Goal: Transaction & Acquisition: Download file/media

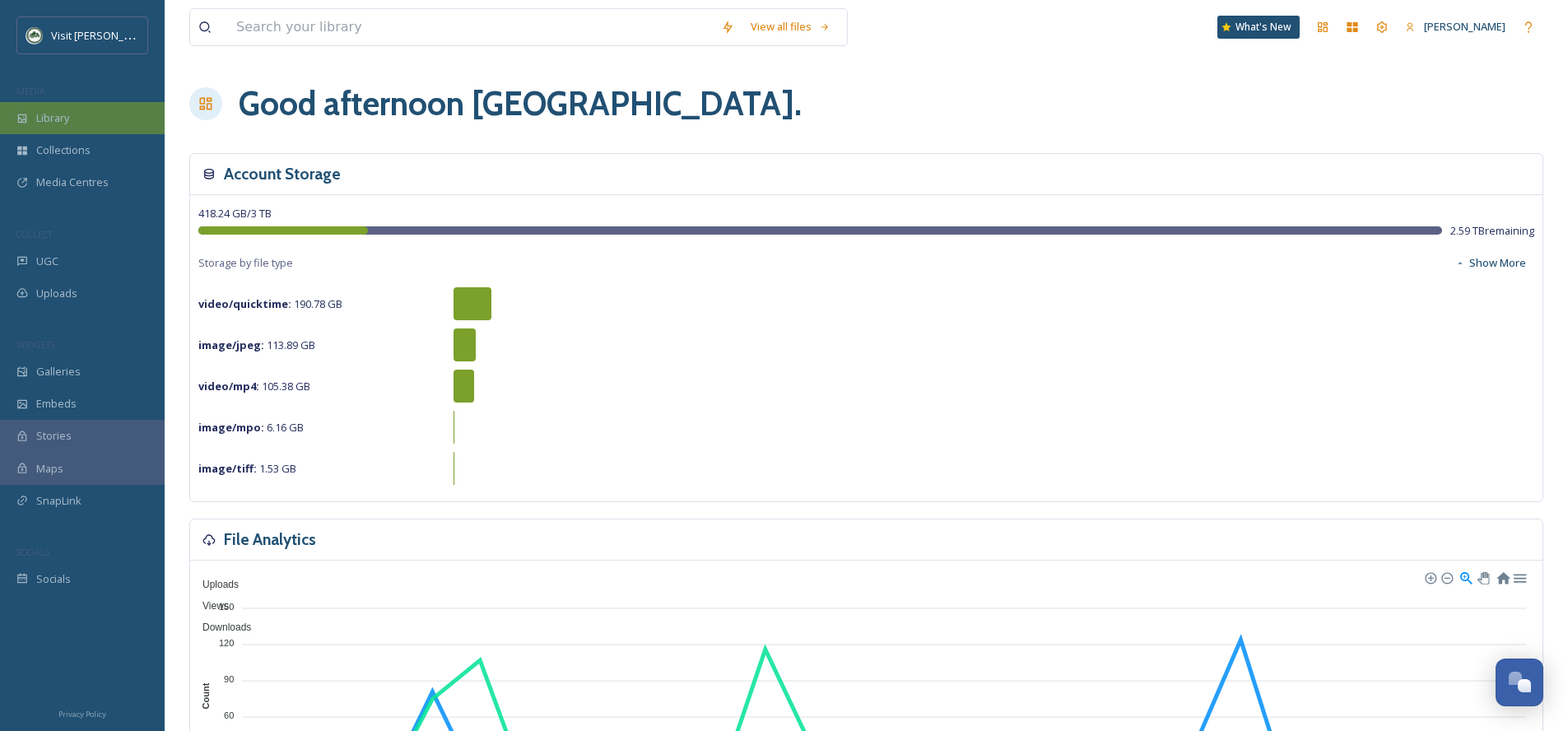
click at [93, 122] on div "Library" at bounding box center [82, 117] width 165 height 32
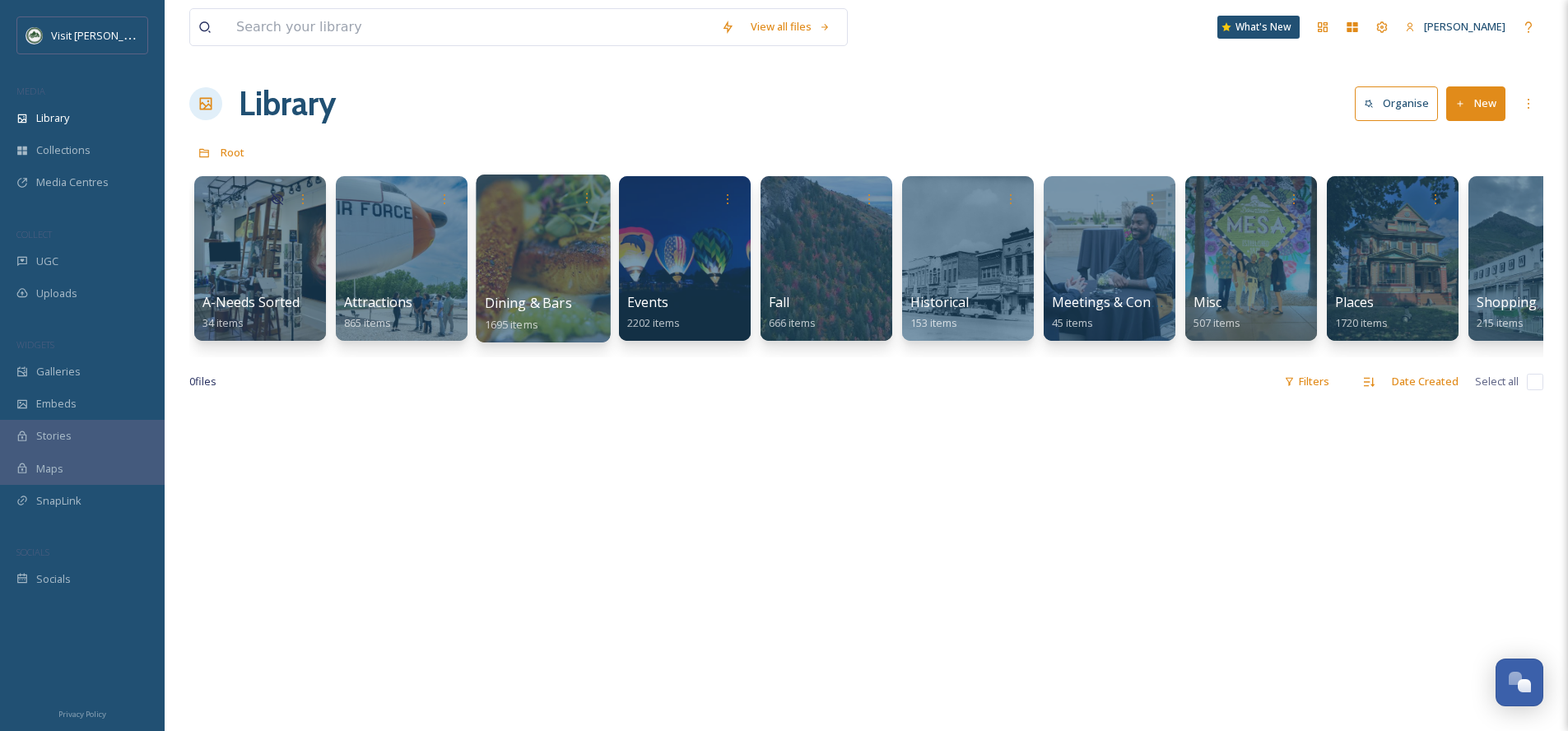
click at [557, 252] on div at bounding box center [543, 258] width 134 height 168
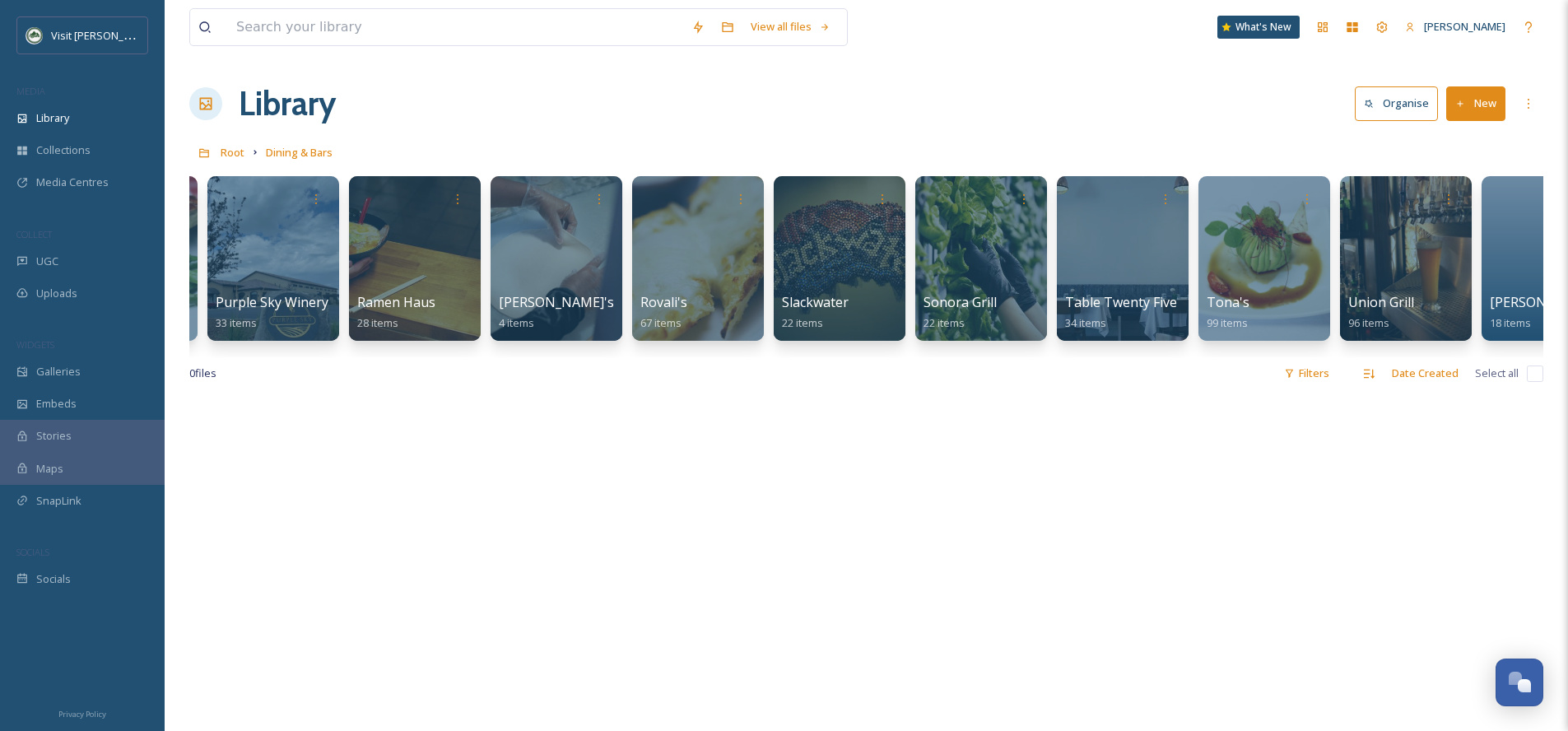
scroll to position [0, 2290]
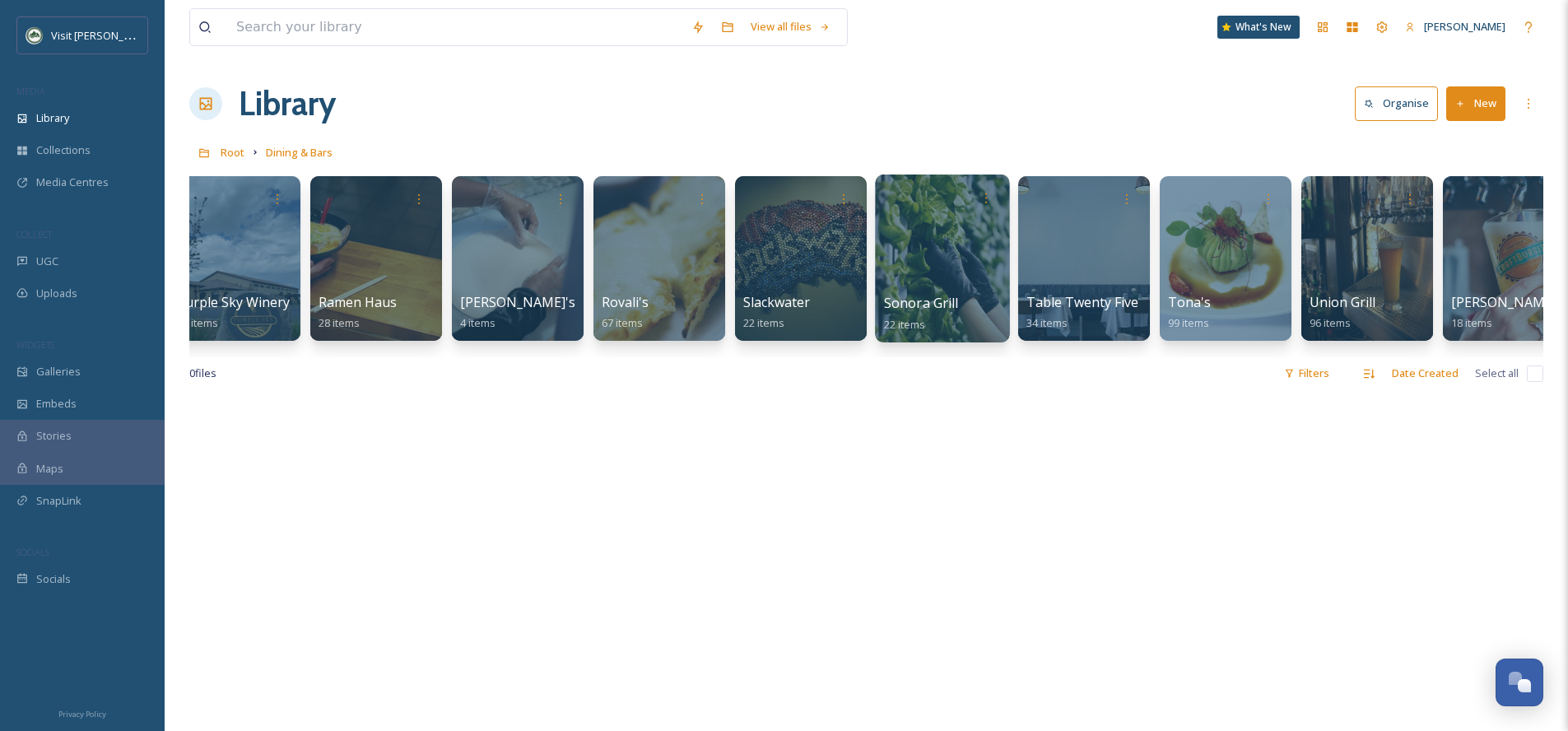
click at [943, 241] on div at bounding box center [942, 258] width 134 height 168
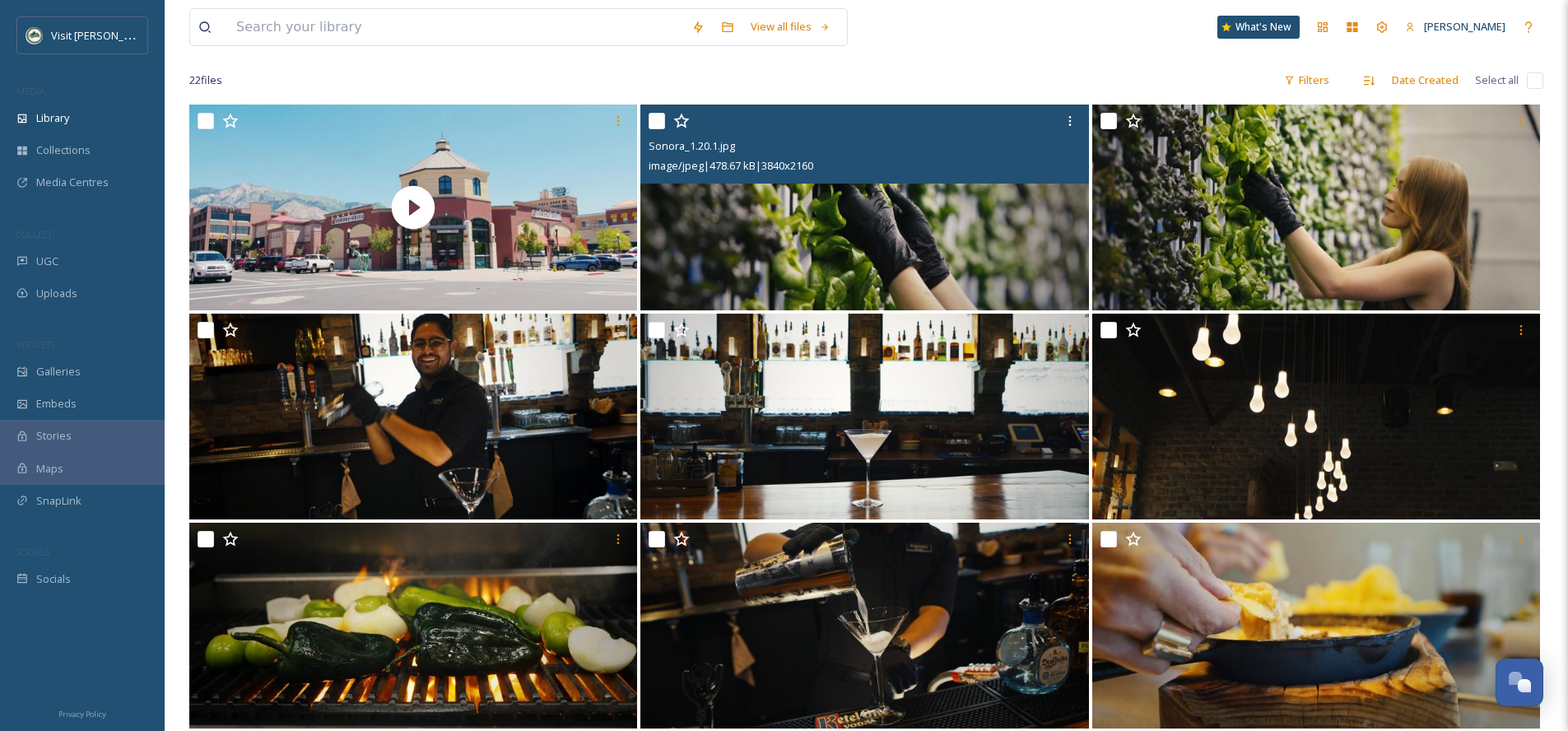
scroll to position [123, 0]
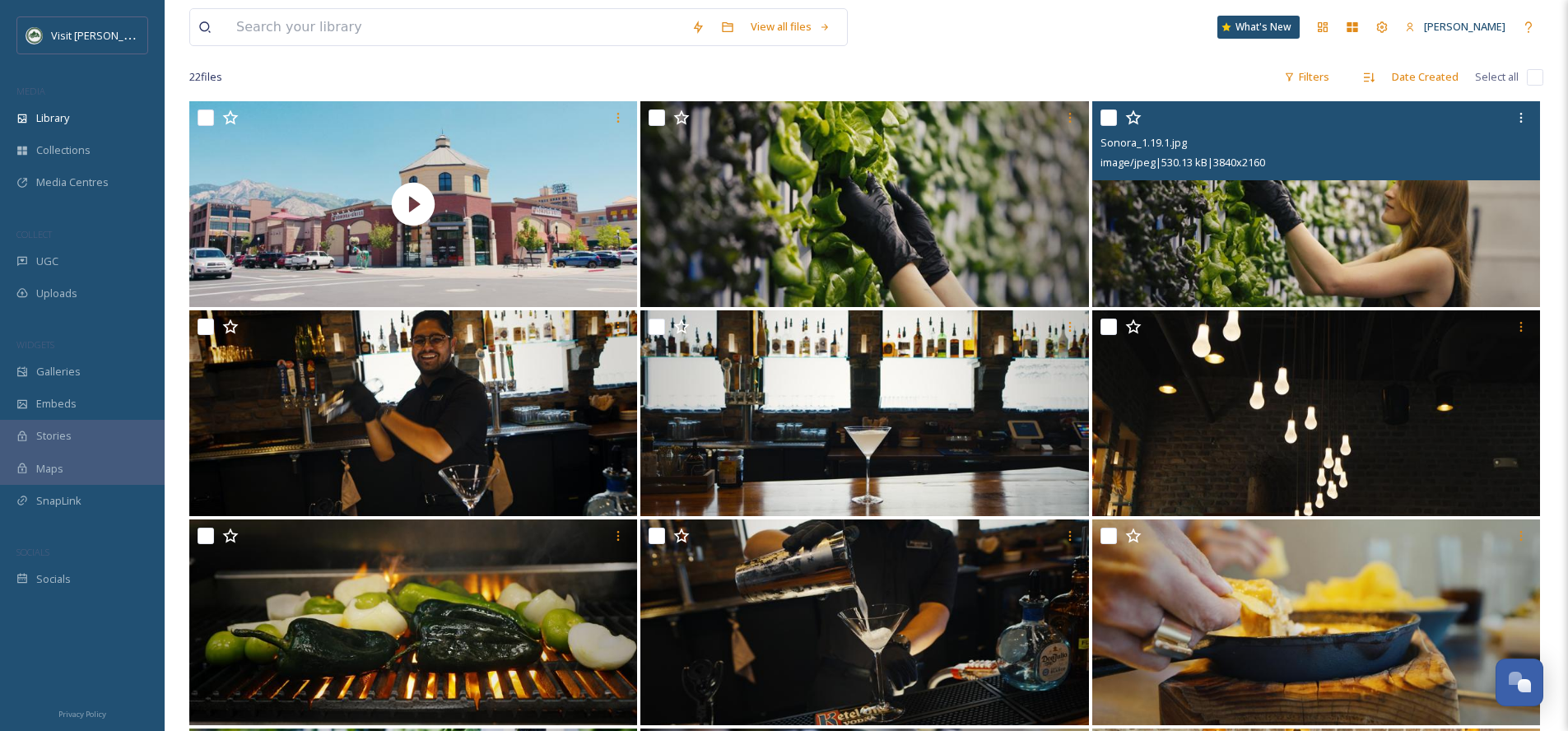
click at [1322, 265] on img at bounding box center [1315, 203] width 447 height 206
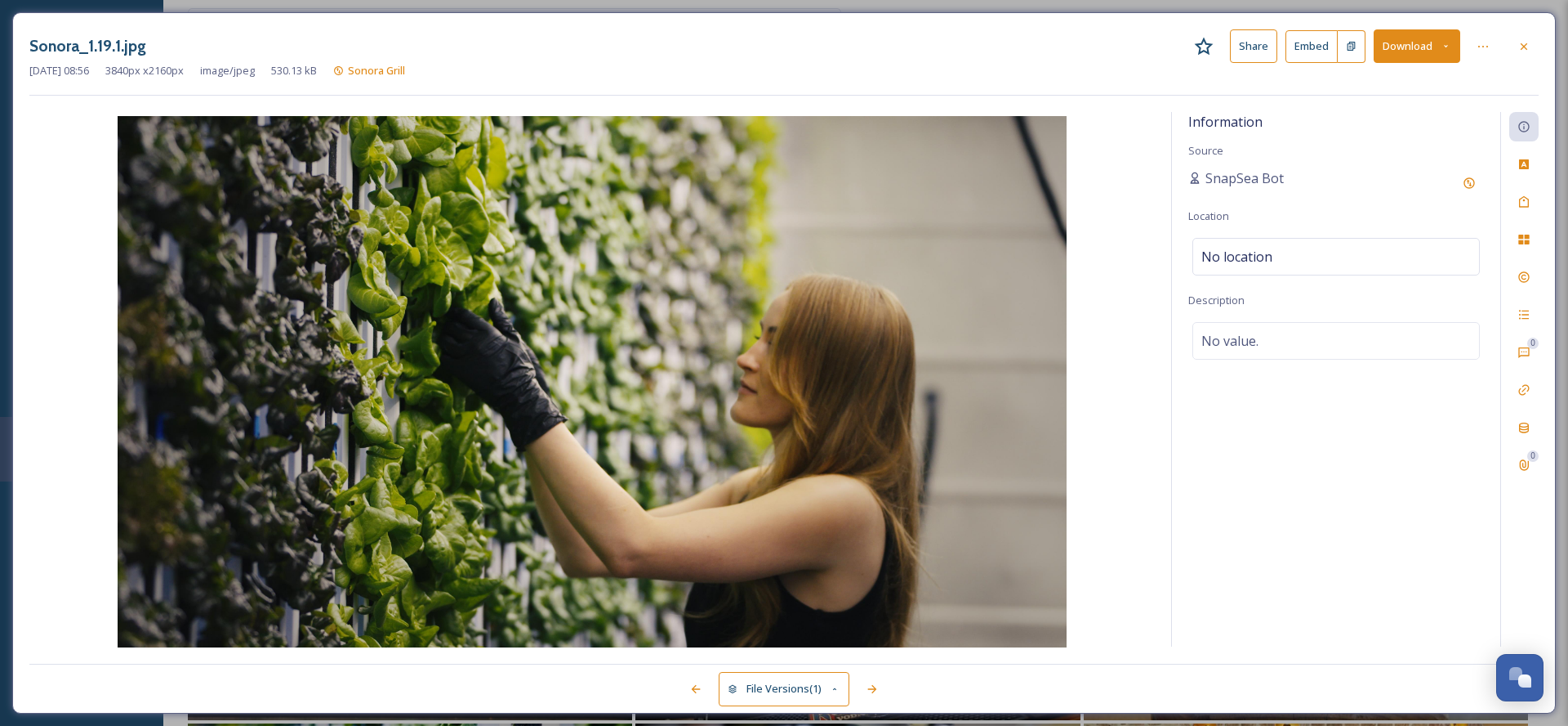
click at [1402, 60] on button "Download" at bounding box center [1417, 46] width 86 height 34
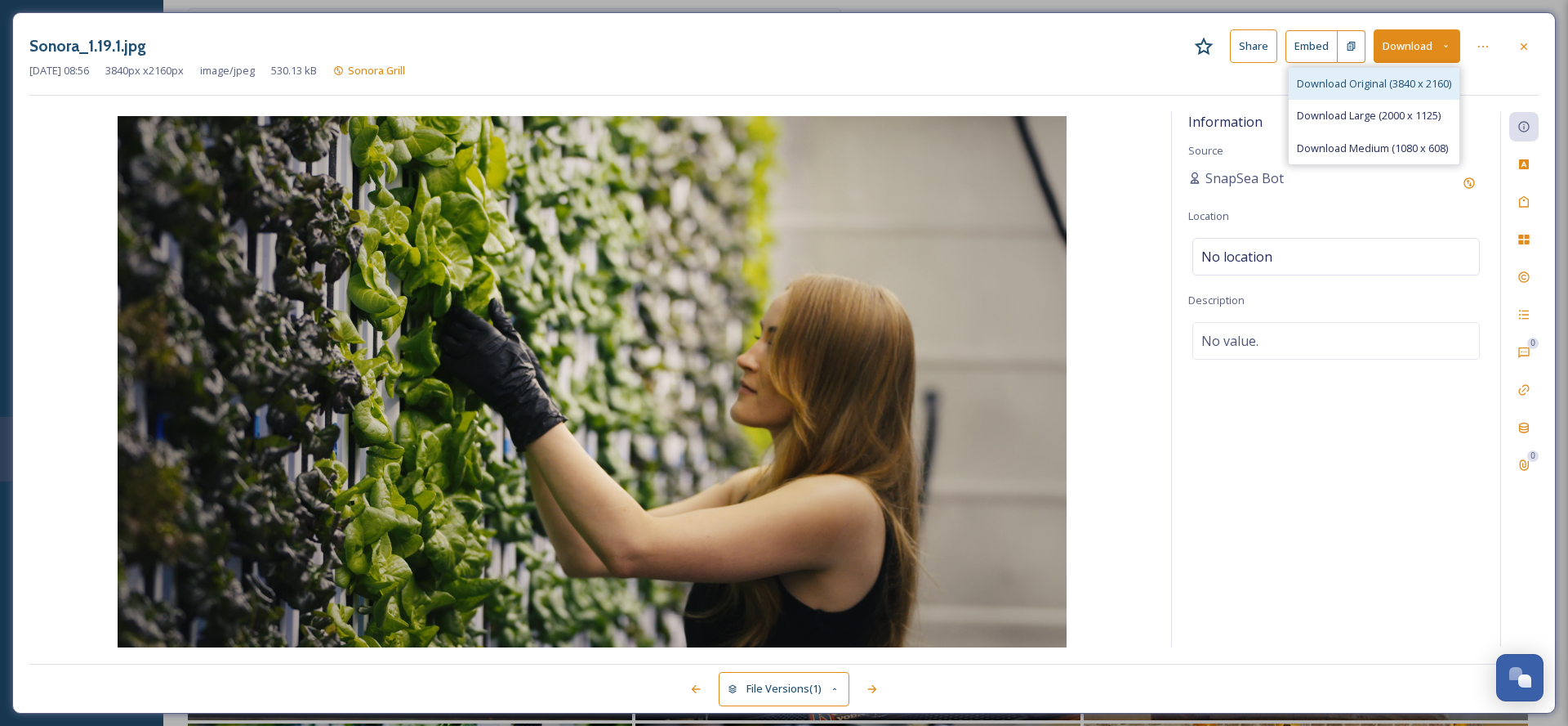
click at [1382, 92] on div "Download Original (3840 x 2160)" at bounding box center [1374, 84] width 171 height 32
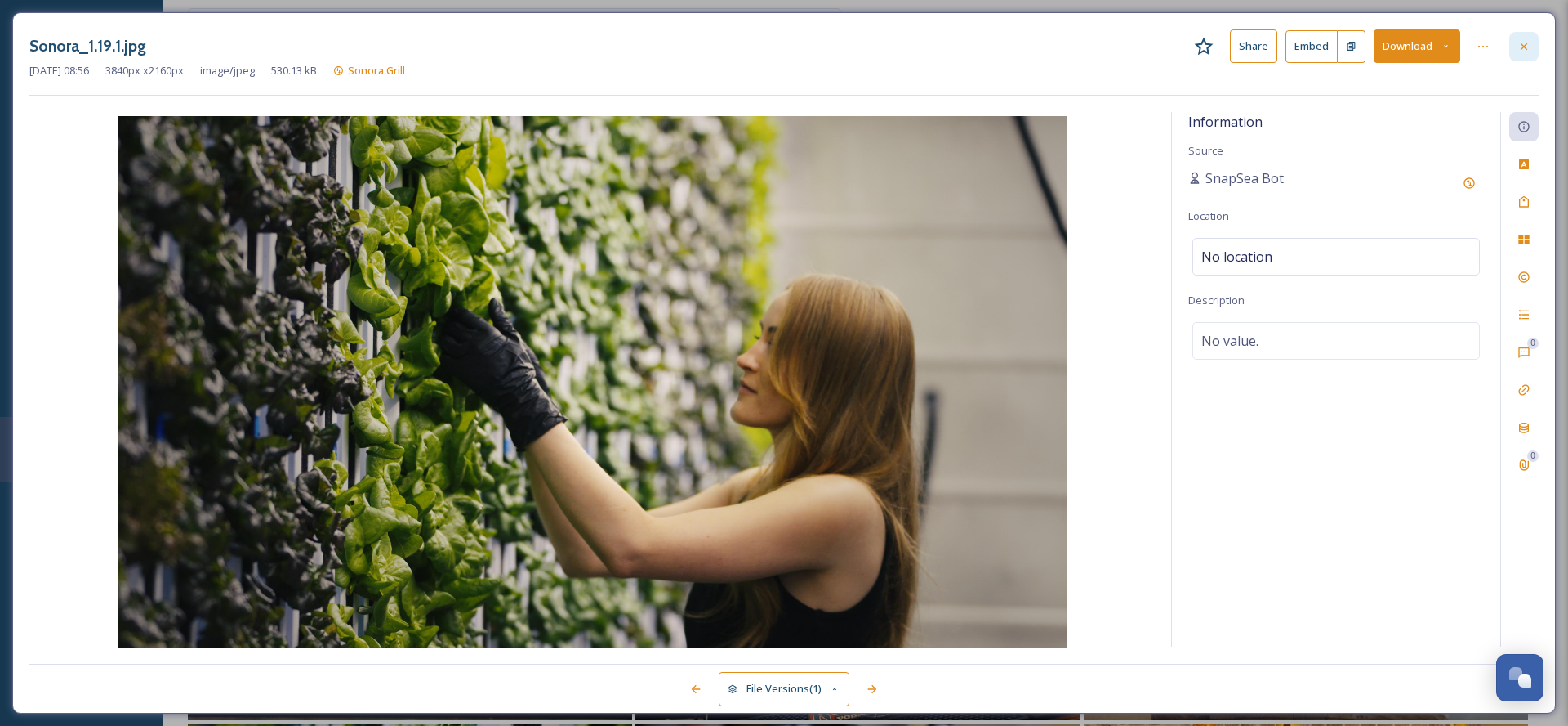
click at [1513, 46] on div at bounding box center [1524, 47] width 30 height 30
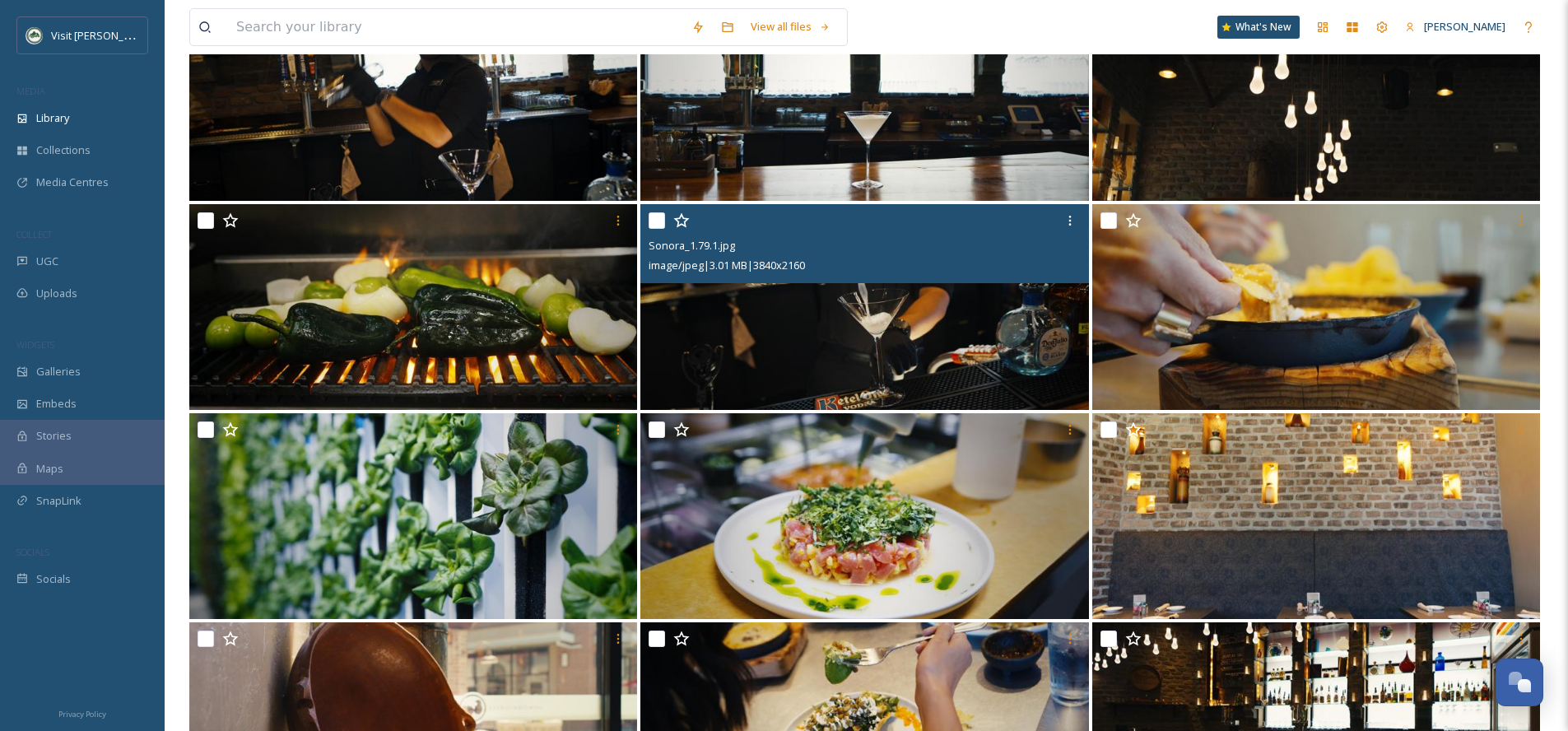
scroll to position [566, 0]
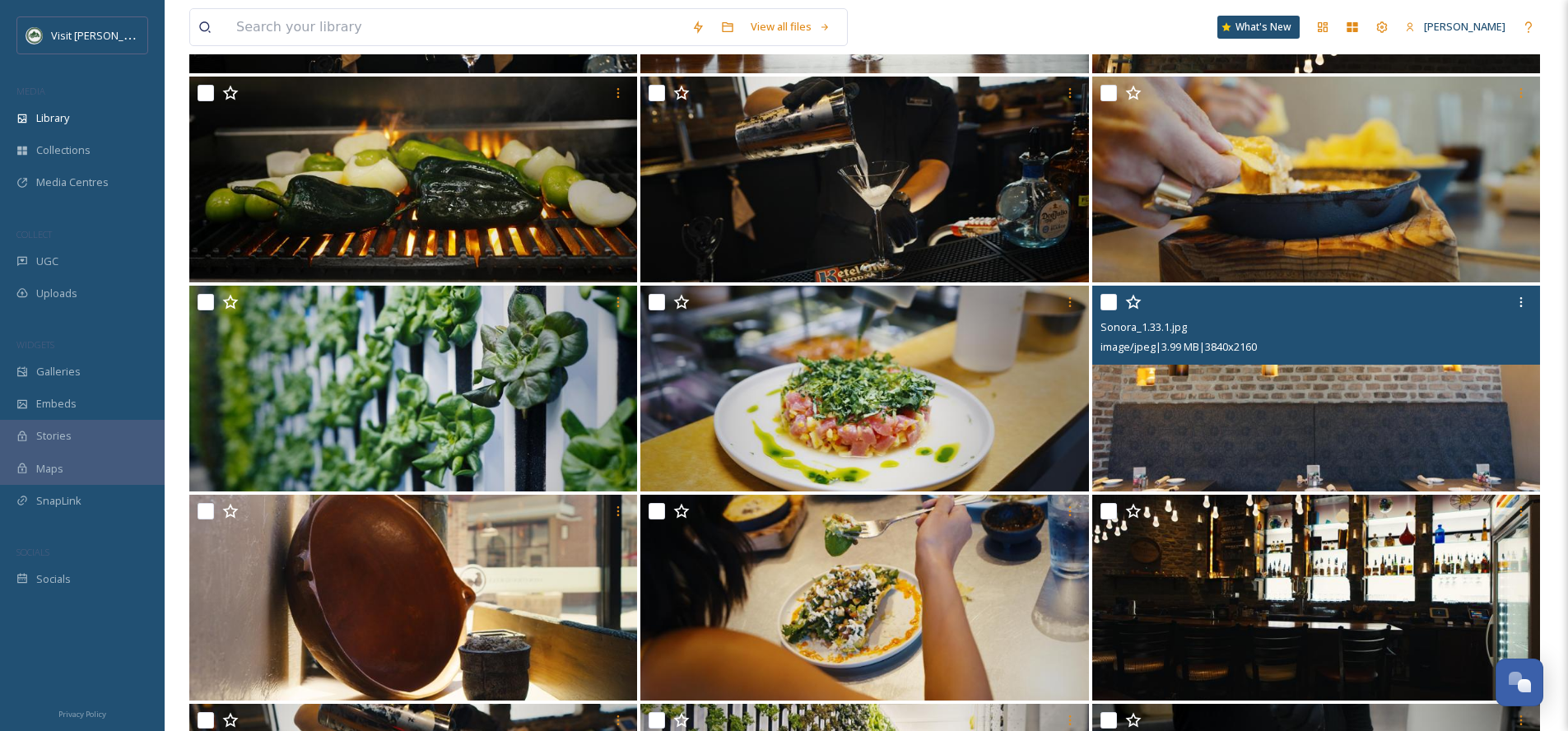
click at [1321, 394] on img at bounding box center [1315, 388] width 447 height 206
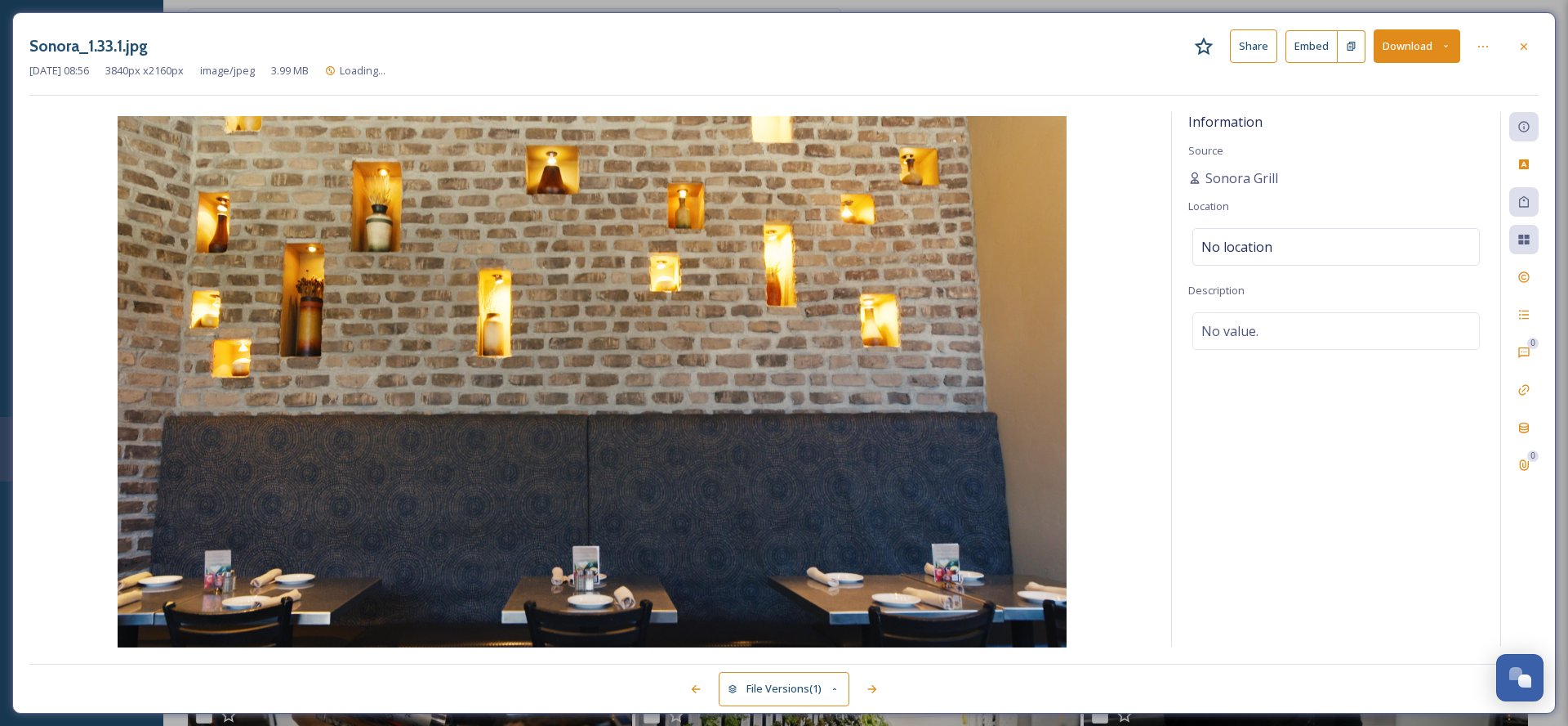
click at [1405, 56] on button "Download" at bounding box center [1417, 46] width 86 height 34
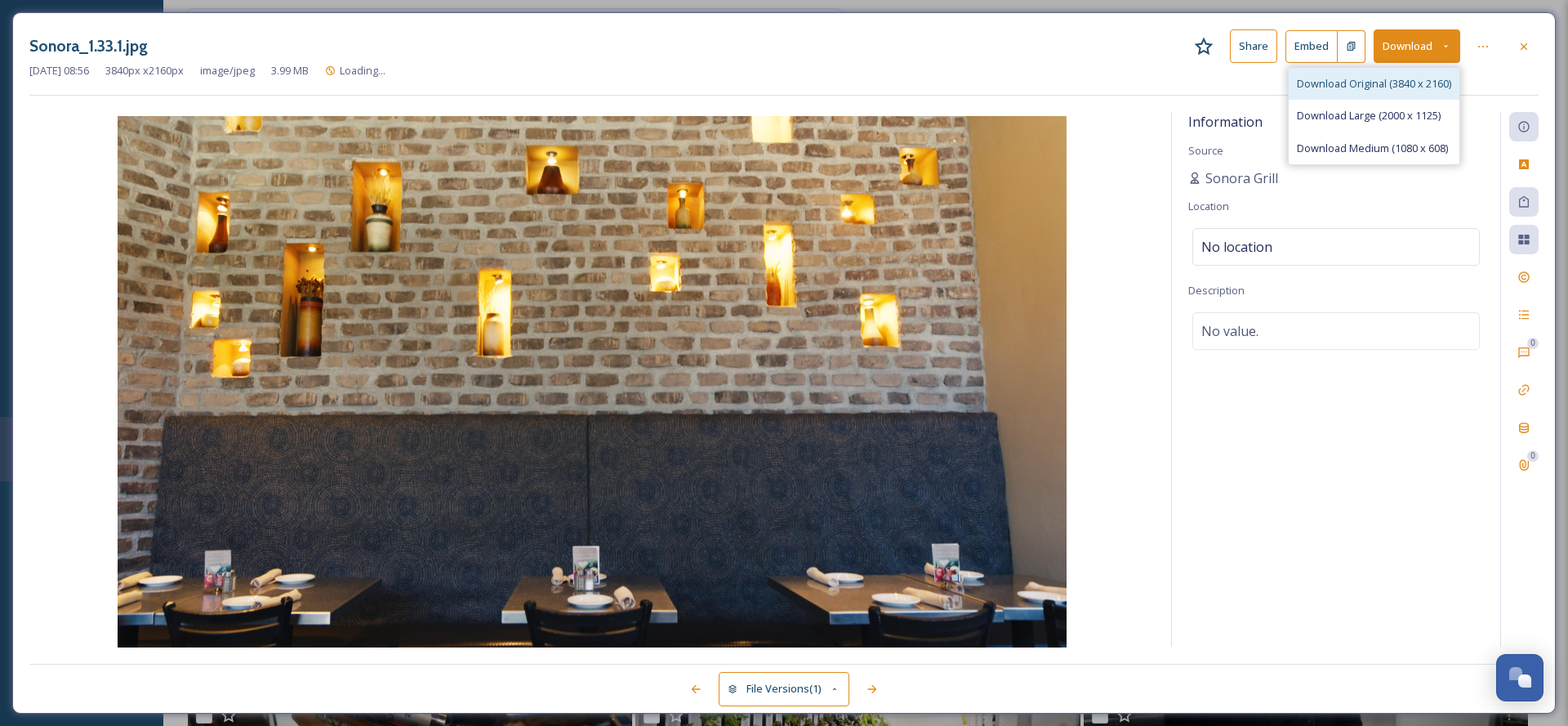
click at [1378, 85] on span "Download Original (3840 x 2160)" at bounding box center [1374, 84] width 154 height 16
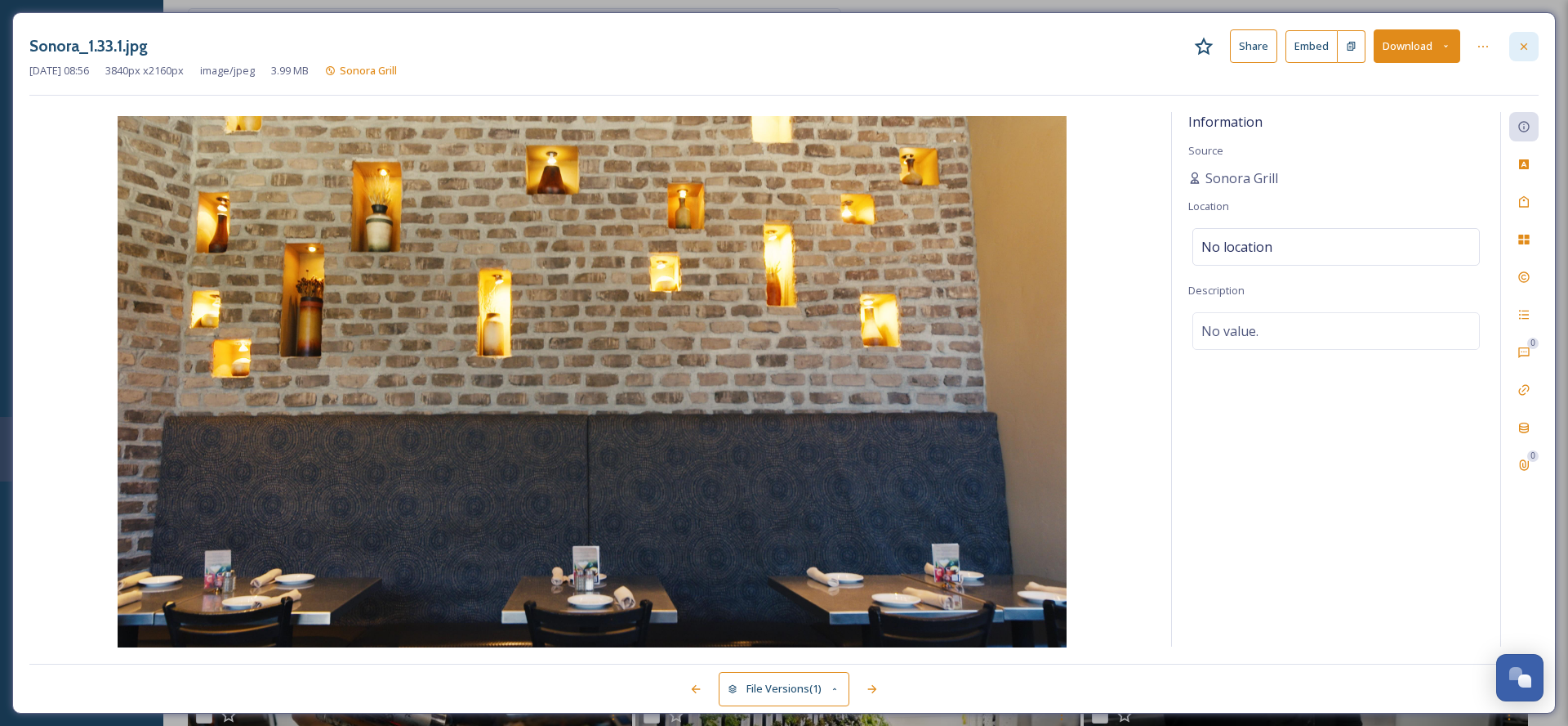
click at [1520, 49] on icon at bounding box center [1524, 47] width 13 height 13
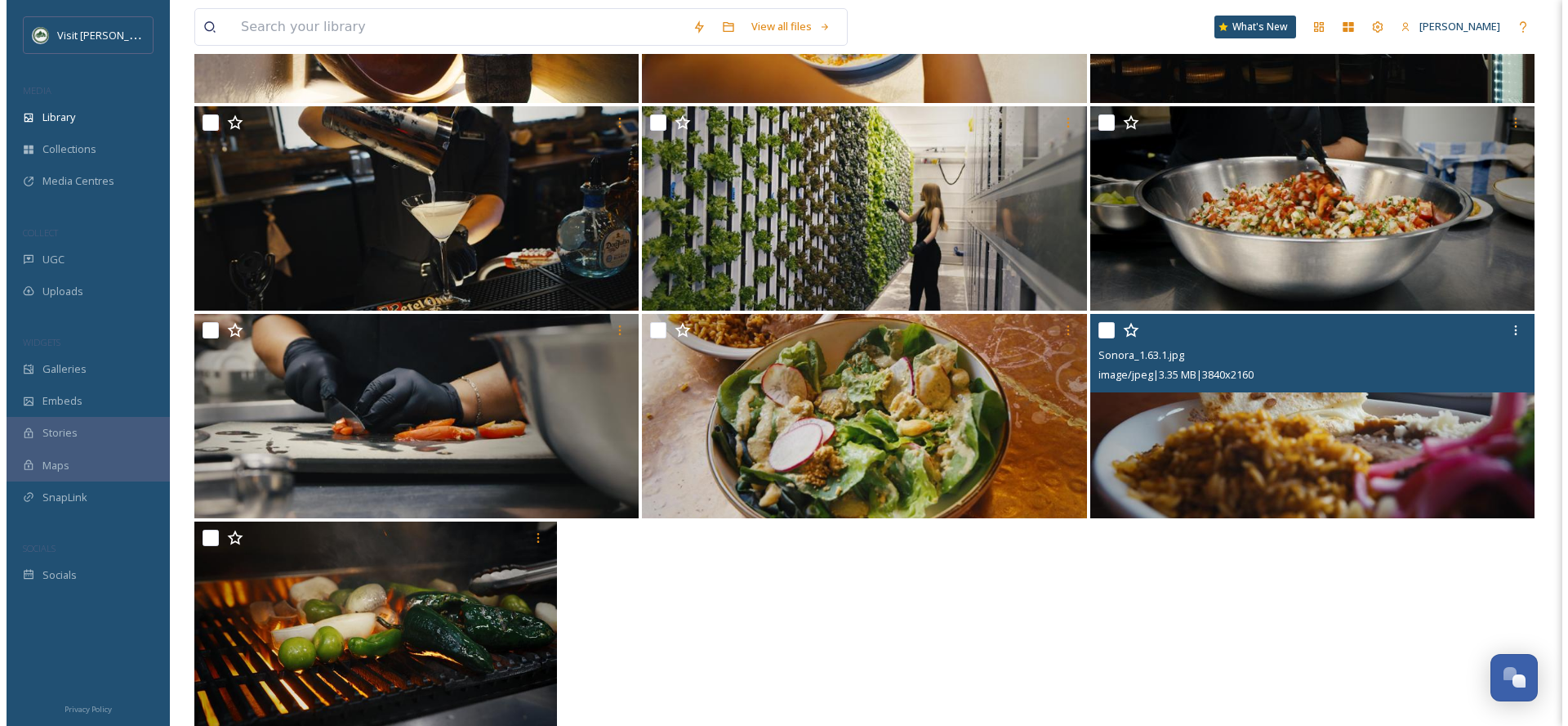
scroll to position [1114, 0]
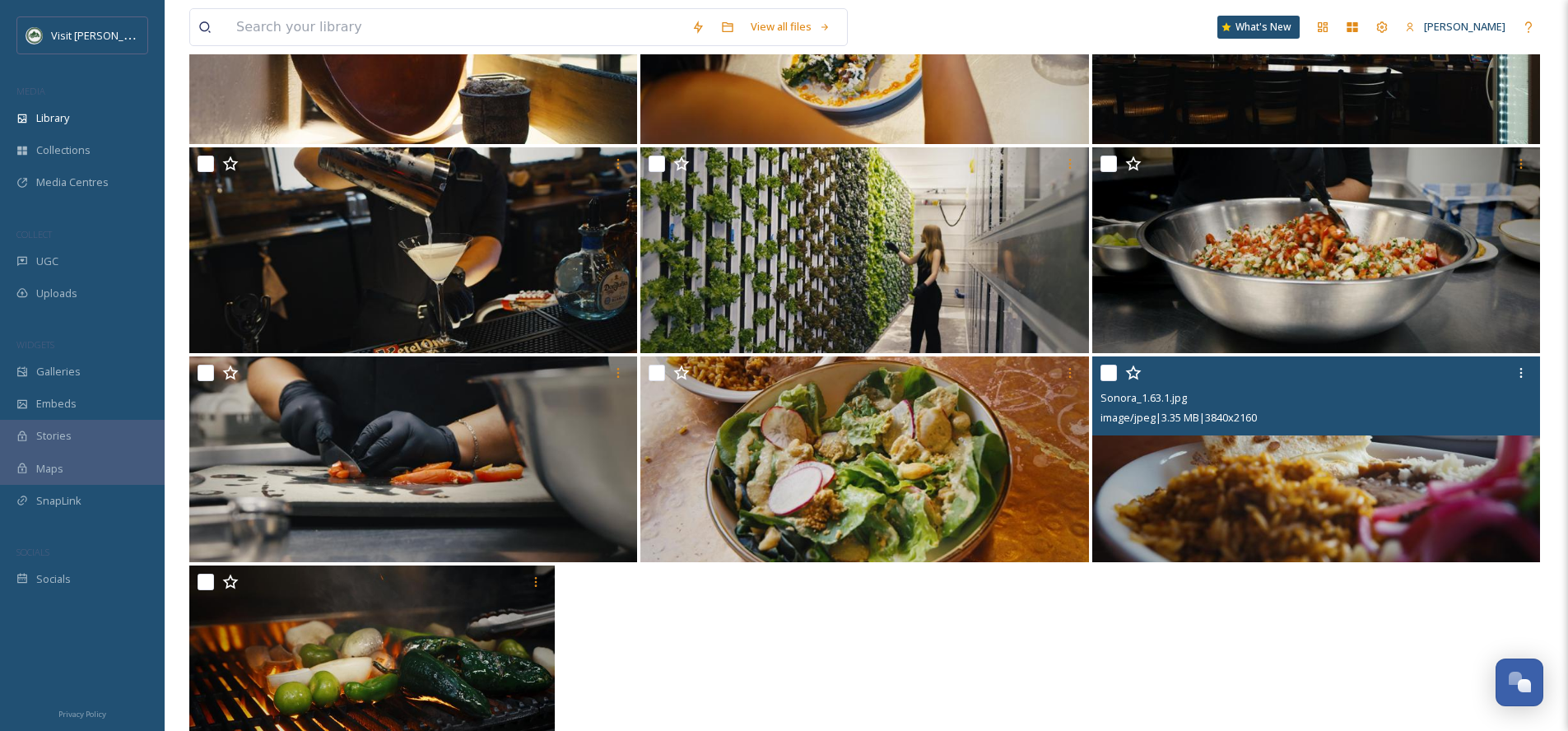
click at [1423, 472] on img at bounding box center [1315, 459] width 447 height 206
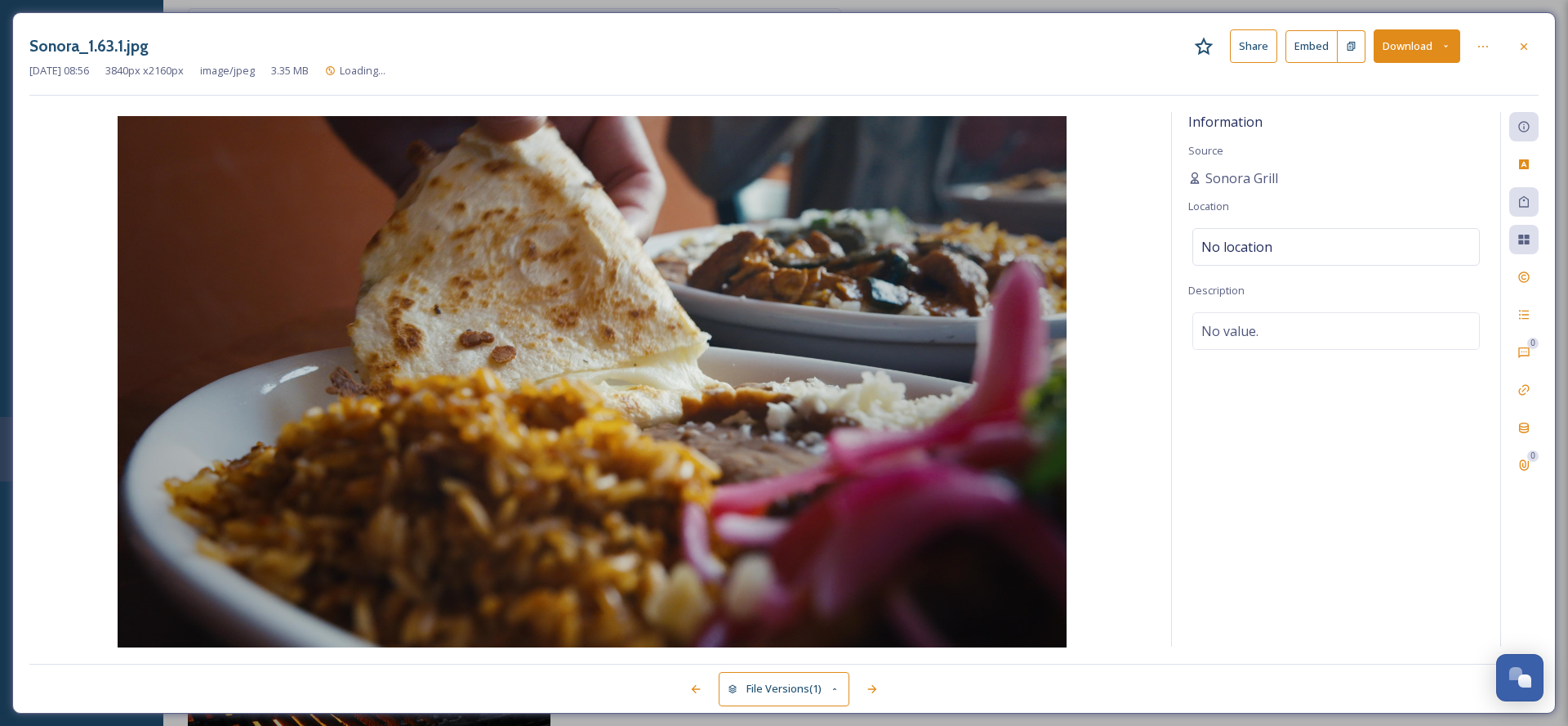
click at [1417, 46] on button "Download" at bounding box center [1417, 46] width 86 height 34
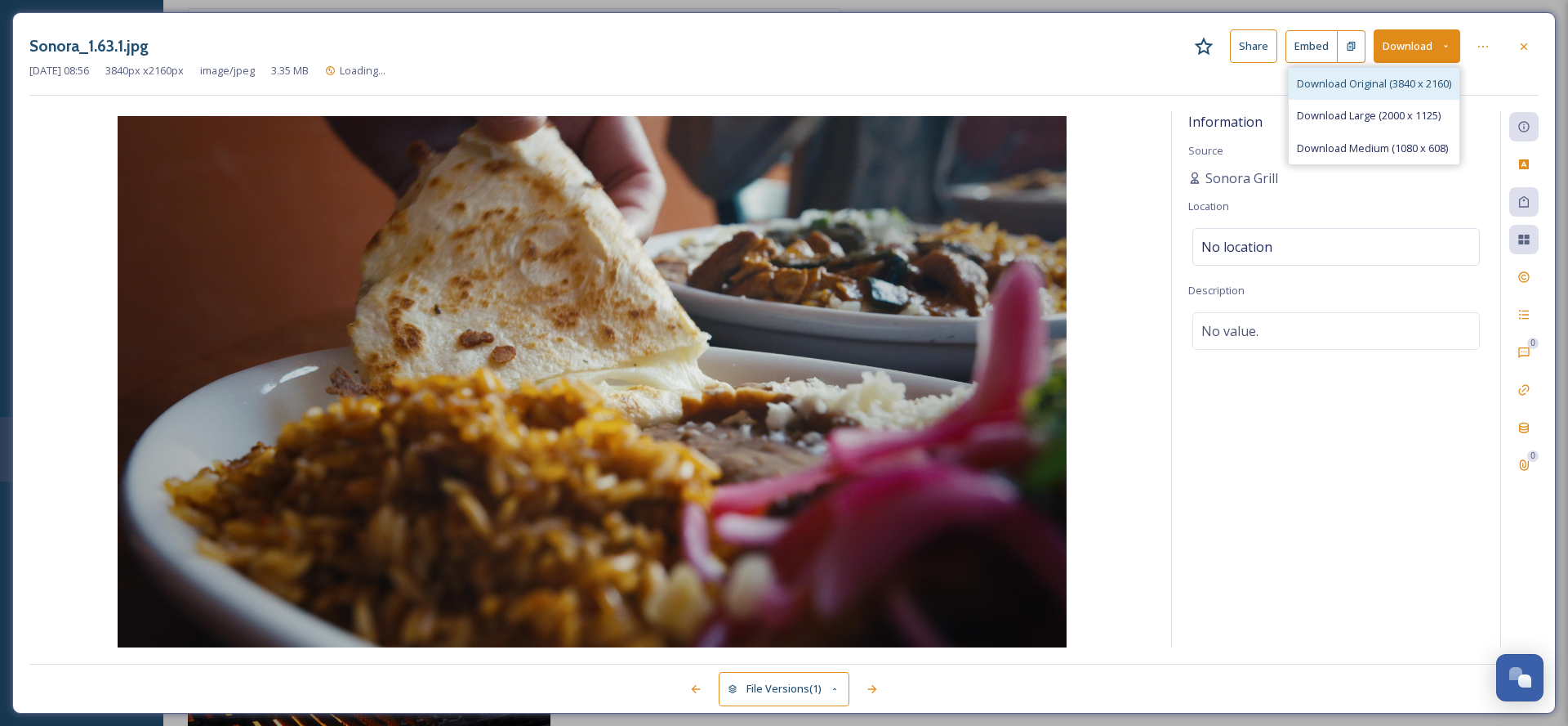
click at [1401, 84] on span "Download Original (3840 x 2160)" at bounding box center [1374, 84] width 154 height 16
